Goal: Information Seeking & Learning: Learn about a topic

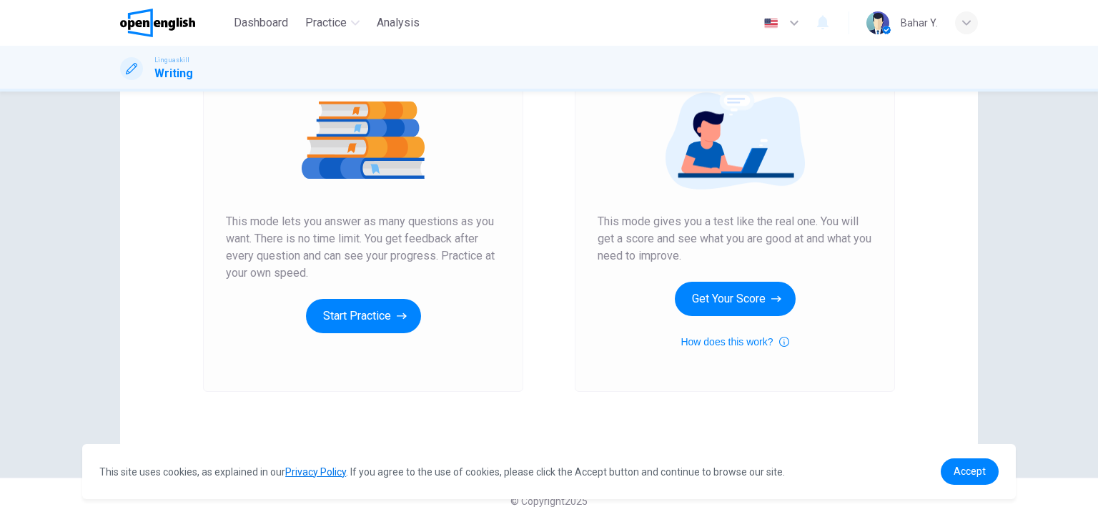
scroll to position [169, 0]
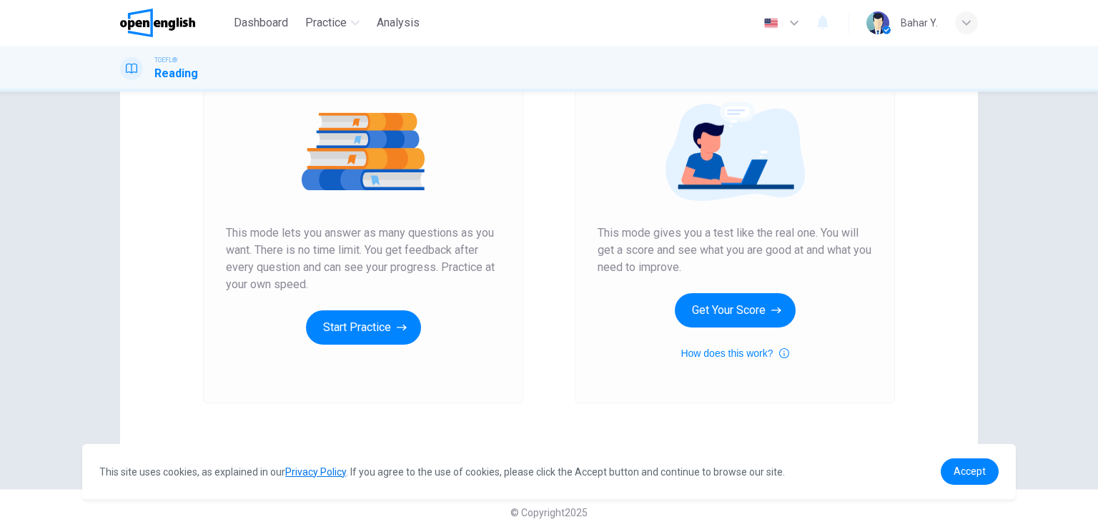
scroll to position [157, 0]
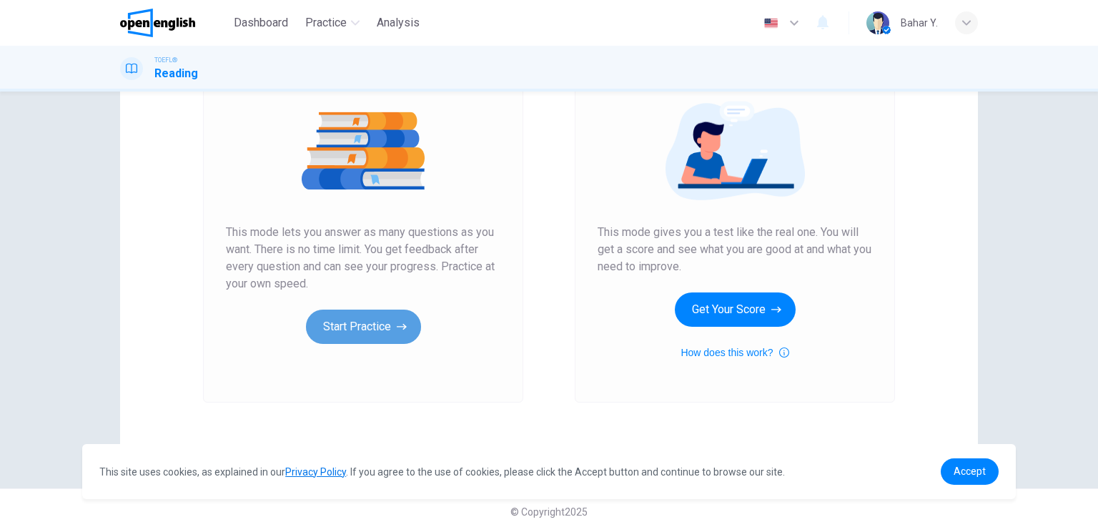
click at [383, 318] on button "Start Practice" at bounding box center [363, 327] width 115 height 34
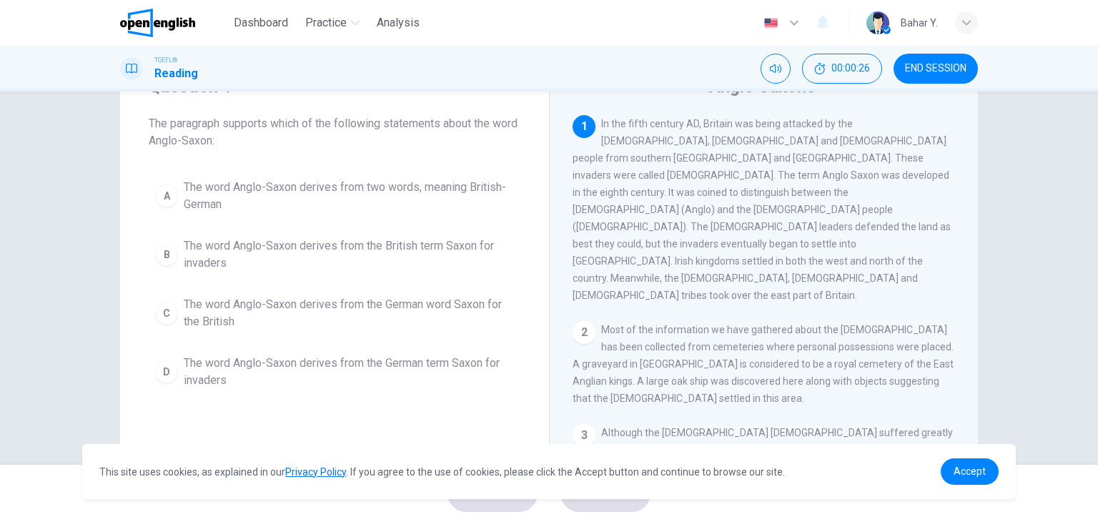
scroll to position [50, 0]
